Goal: Find specific page/section: Find specific page/section

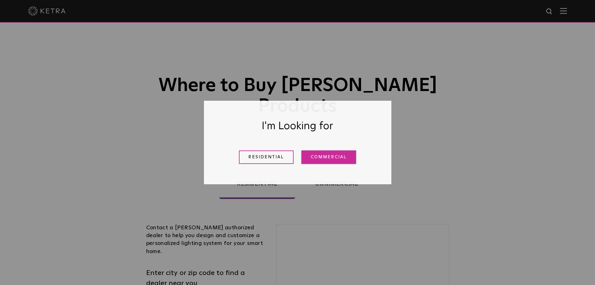
click at [323, 159] on link "Commercial" at bounding box center [329, 156] width 55 height 13
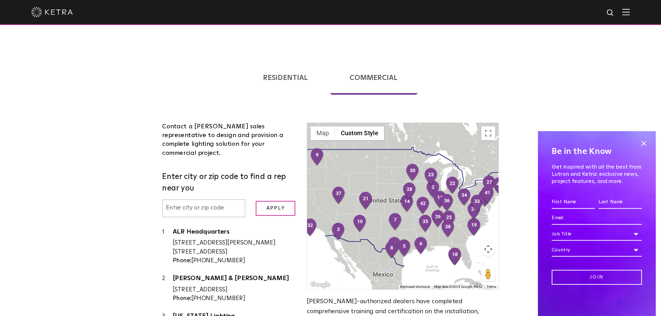
scroll to position [125, 0]
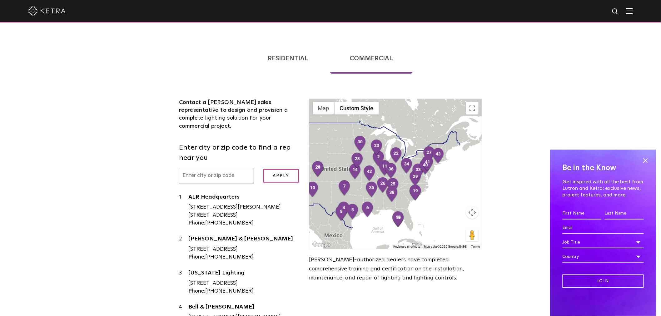
click at [413, 110] on div at bounding box center [396, 174] width 172 height 150
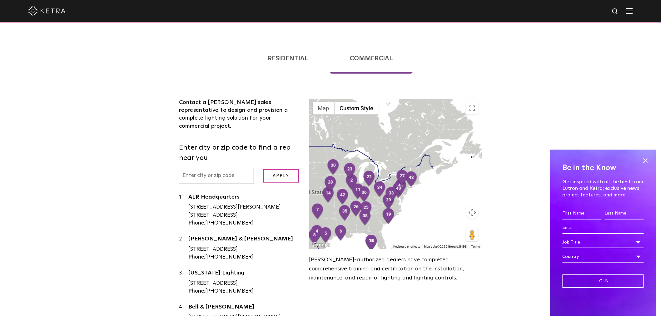
drag, startPoint x: 424, startPoint y: 117, endPoint x: 397, endPoint y: 141, distance: 36.5
click at [397, 141] on div at bounding box center [396, 174] width 172 height 150
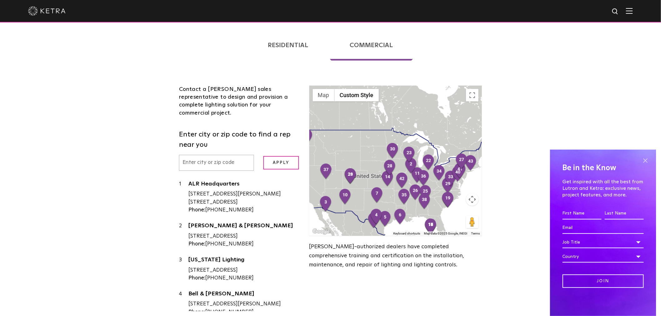
scroll to position [139, 0]
click at [595, 163] on span at bounding box center [645, 160] width 9 height 9
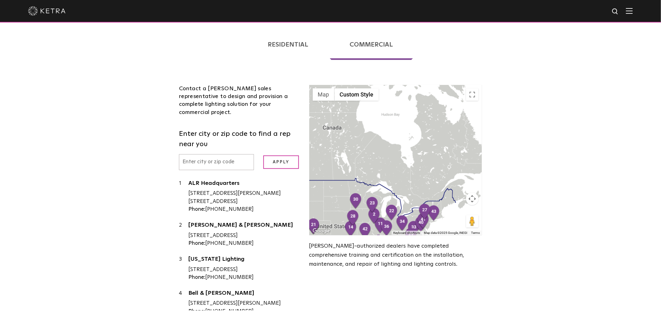
drag, startPoint x: 446, startPoint y: 137, endPoint x: 400, endPoint y: 124, distance: 47.5
click at [400, 124] on div at bounding box center [396, 160] width 172 height 150
click at [537, 157] on div "Loading... Residential Commercial Contact a [PERSON_NAME] authorized dealer to …" at bounding box center [330, 172] width 661 height 308
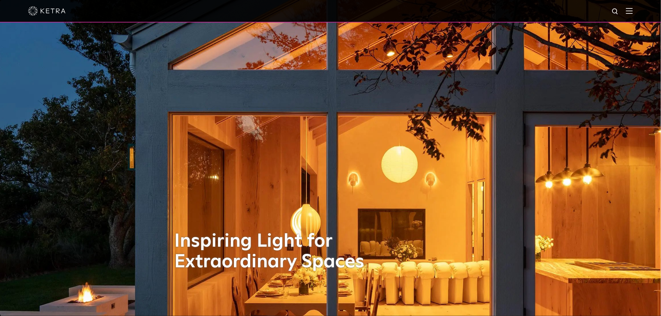
click at [647, 8] on div at bounding box center [330, 11] width 661 height 22
click at [639, 12] on div at bounding box center [330, 11] width 661 height 22
click at [633, 12] on img at bounding box center [629, 11] width 7 height 6
